Goal: Task Accomplishment & Management: Complete application form

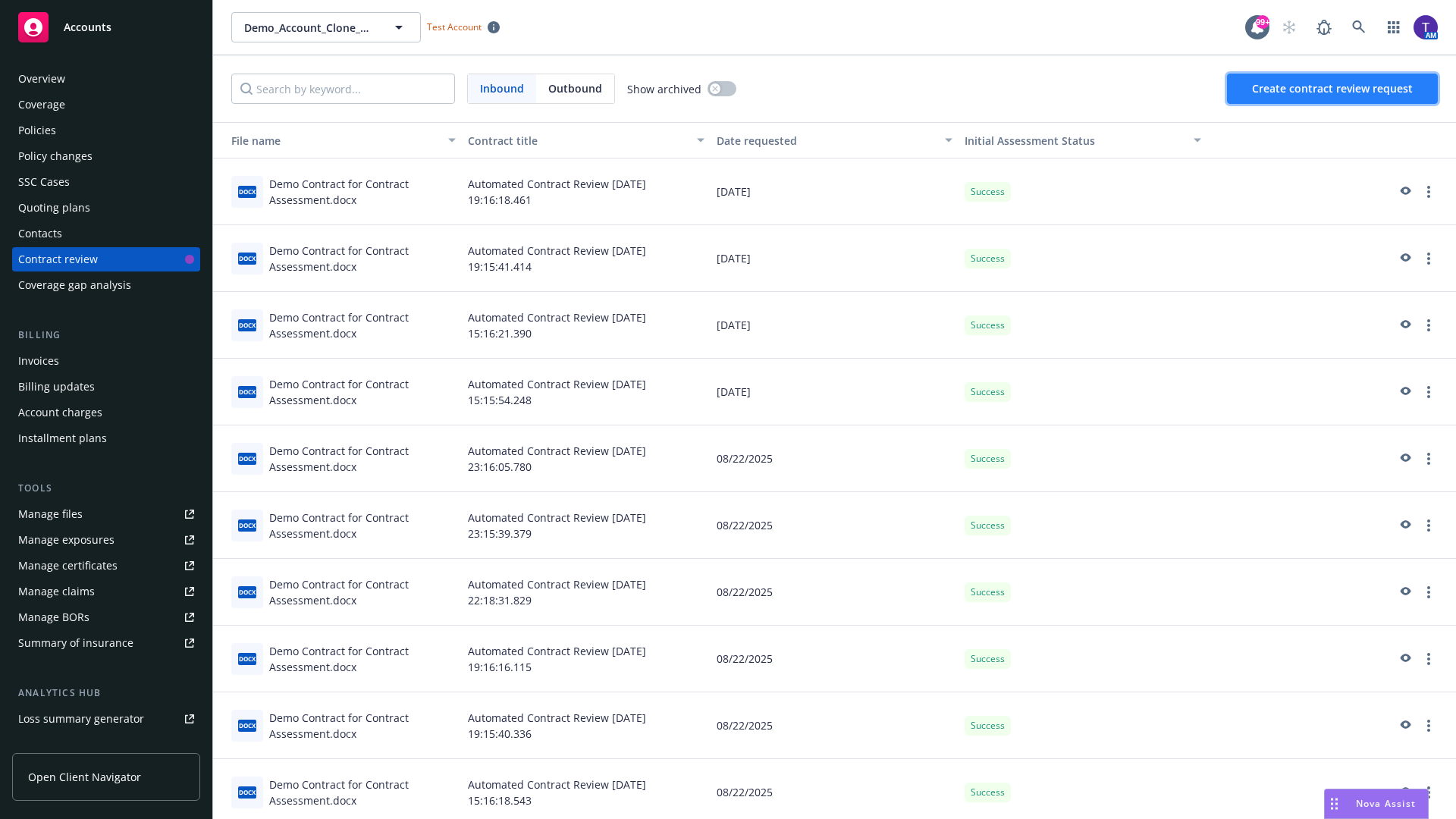
click at [1333, 89] on span "Create contract review request" at bounding box center [1332, 88] width 161 height 14
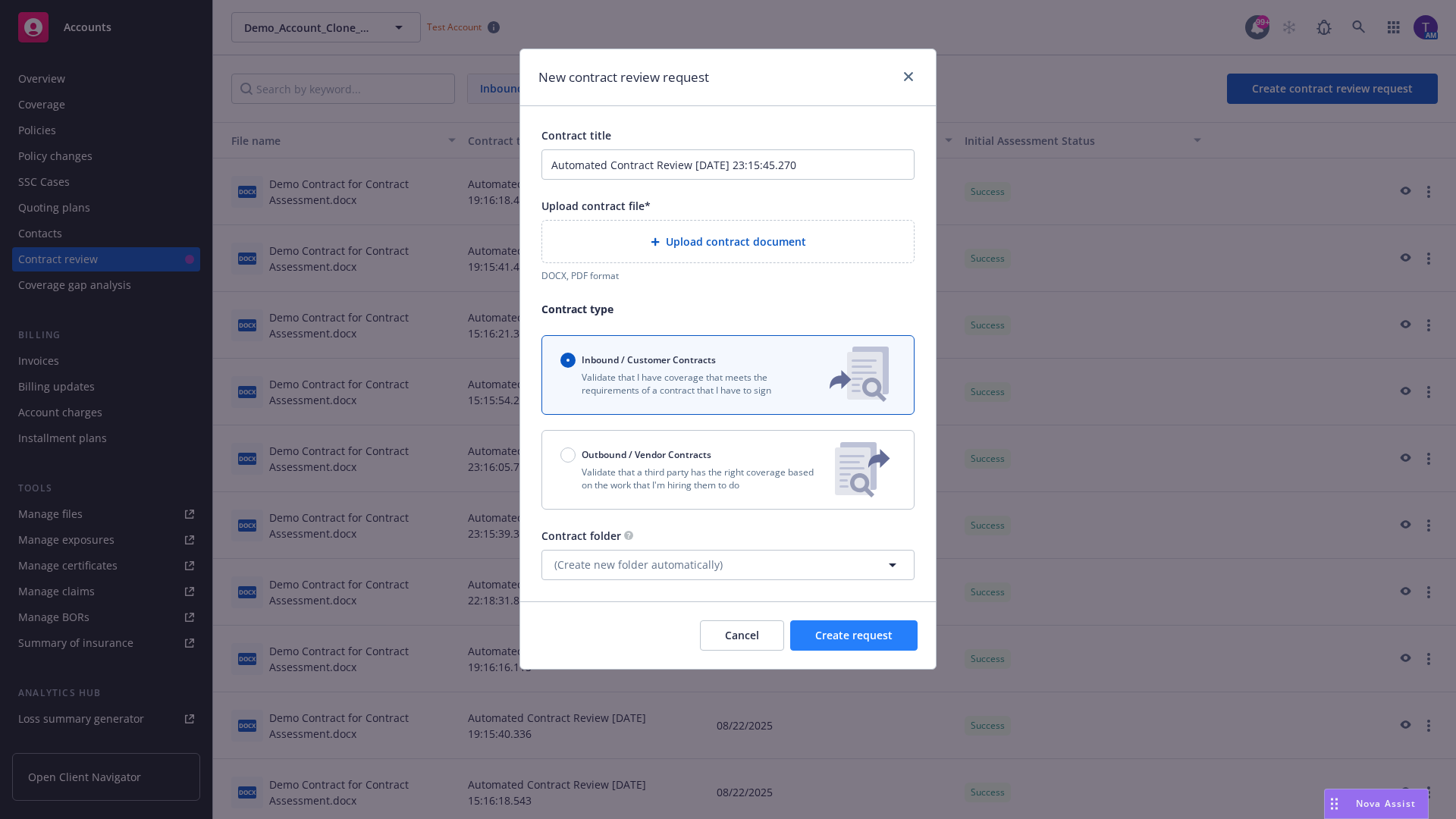
type input "Automated Contract Review [DATE] 23:15:45.270"
click at [728, 469] on p "Validate that a third party has the right coverage based on the work that I'm h…" at bounding box center [692, 478] width 263 height 26
radio input "false"
radio input "true"
click at [854, 642] on span "Create request" at bounding box center [854, 634] width 77 height 14
